Goal: Go to known website: Access a specific website the user already knows

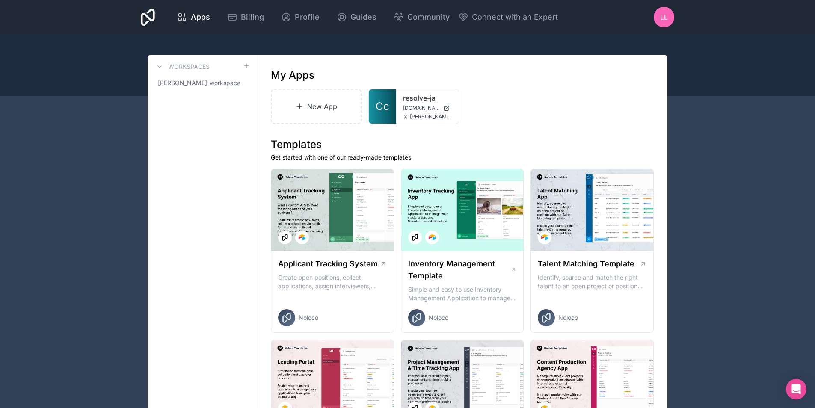
click at [191, 80] on span "[PERSON_NAME]-workspace" at bounding box center [199, 83] width 83 height 9
click at [676, 17] on div "Apps Billing Profile Guides Community Connect with an Expert LL Billing Profile…" at bounding box center [407, 17] width 547 height 34
click at [657, 19] on div "LL" at bounding box center [664, 17] width 21 height 21
click at [453, 92] on div "resolve-ja [DOMAIN_NAME] [PERSON_NAME][DOMAIN_NAME][EMAIL_ADDRESS][PERSON_NAME]…" at bounding box center [427, 106] width 62 height 34
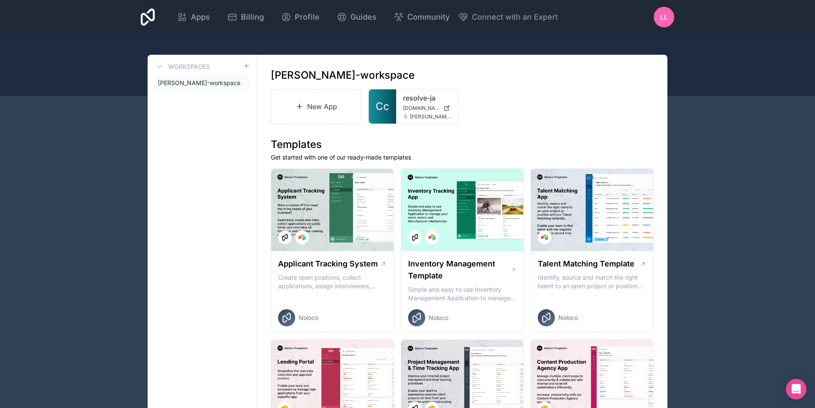
click at [421, 98] on link "resolve-ja" at bounding box center [427, 98] width 49 height 10
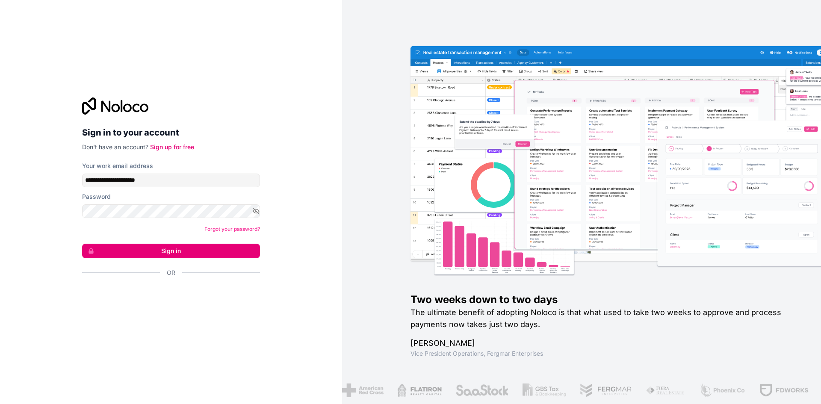
click at [183, 255] on button "Sign in" at bounding box center [171, 251] width 178 height 15
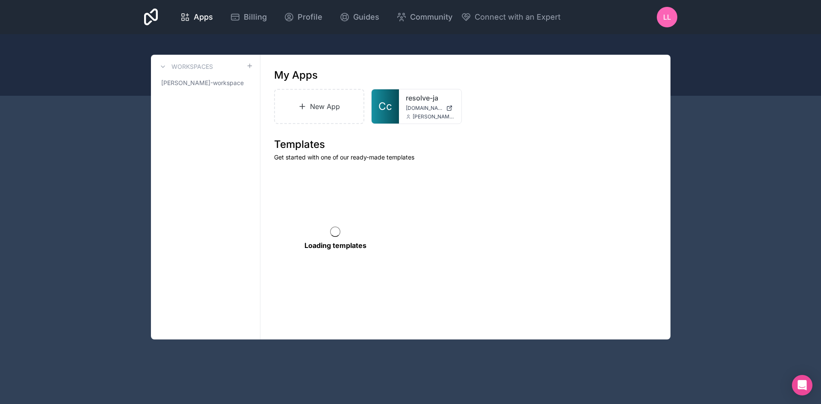
click at [435, 101] on link "resolve-ja" at bounding box center [430, 98] width 49 height 10
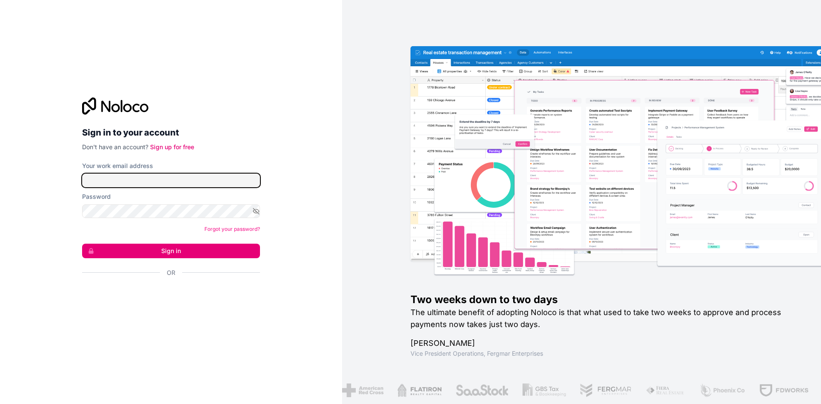
type input "**********"
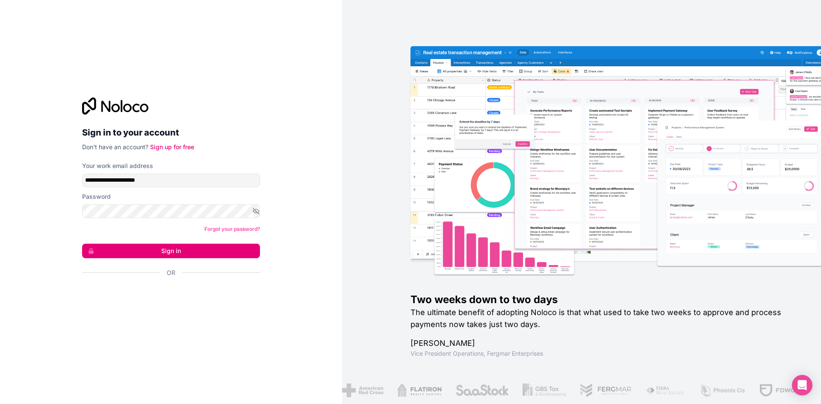
click at [156, 247] on button "Sign in" at bounding box center [171, 251] width 178 height 15
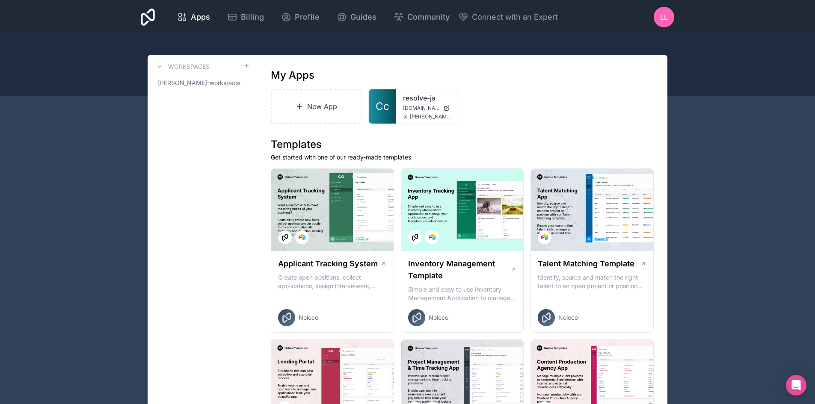
click at [415, 105] on span "[DOMAIN_NAME]" at bounding box center [421, 108] width 37 height 7
click at [411, 101] on link "resolve-ja" at bounding box center [427, 98] width 49 height 10
